Goal: Navigation & Orientation: Find specific page/section

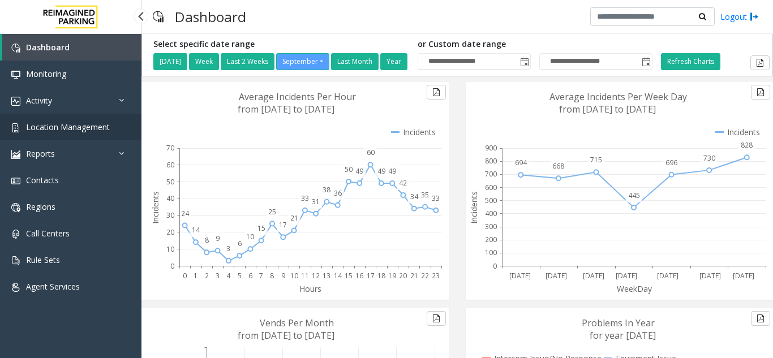
click at [80, 128] on span "Location Management" at bounding box center [68, 127] width 84 height 11
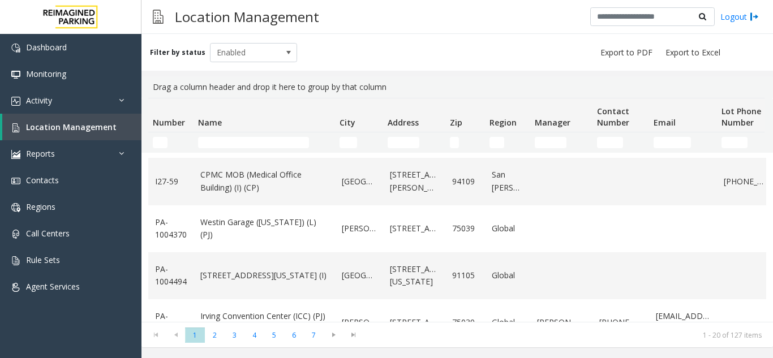
scroll to position [782, 0]
